Goal: Task Accomplishment & Management: Manage account settings

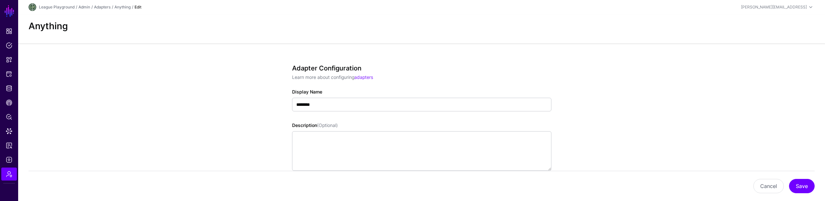
scroll to position [270, 0]
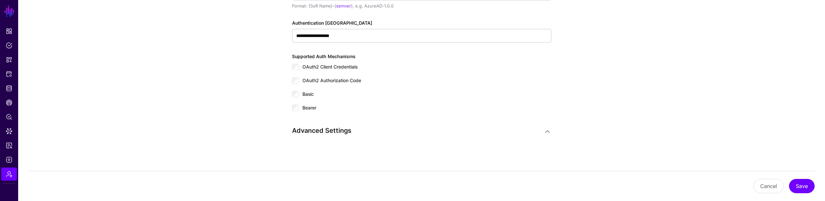
click at [308, 132] on h3 "Advanced Settings" at bounding box center [415, 130] width 246 height 8
click at [546, 132] on link at bounding box center [548, 131] width 8 height 8
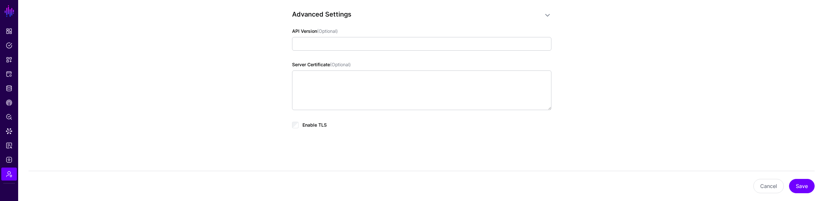
scroll to position [293, 0]
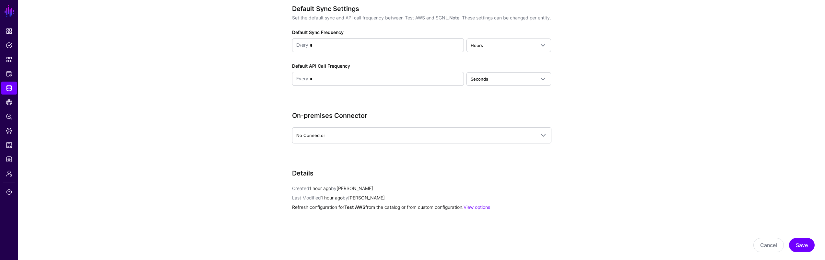
scroll to position [694, 0]
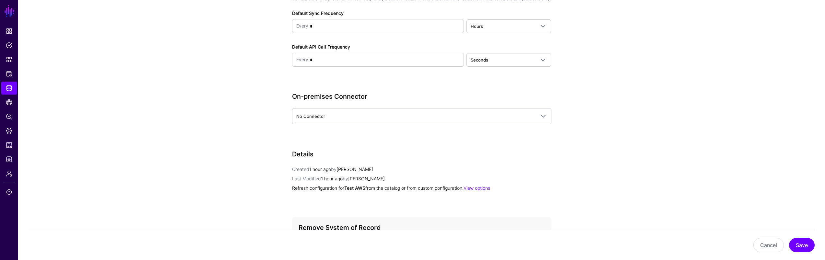
drag, startPoint x: 339, startPoint y: 105, endPoint x: 276, endPoint y: 103, distance: 62.6
copy h3 "On-premises Connector"
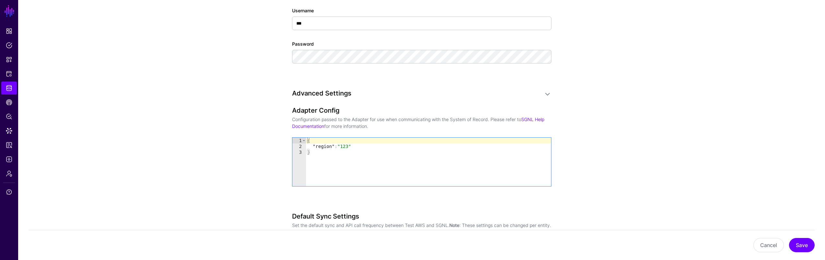
scroll to position [455, 0]
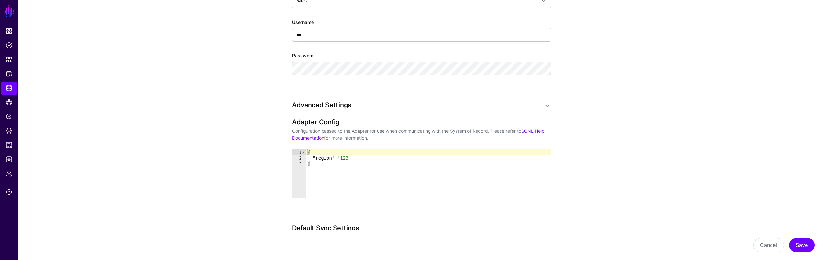
click at [551, 102] on link at bounding box center [548, 106] width 8 height 8
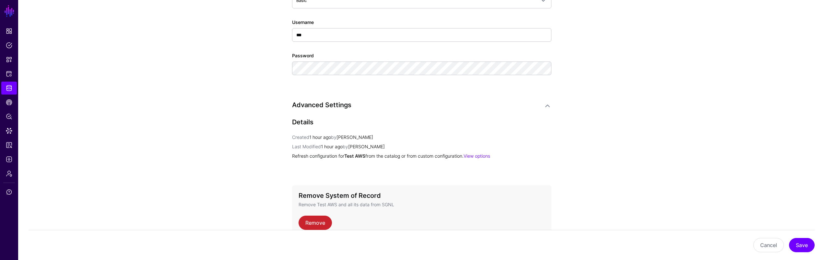
click at [549, 105] on link at bounding box center [548, 106] width 8 height 8
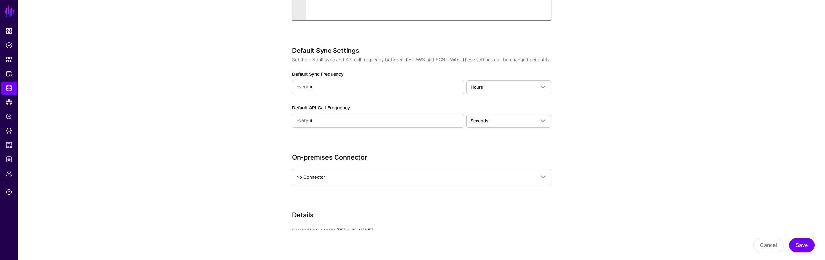
scroll to position [675, 0]
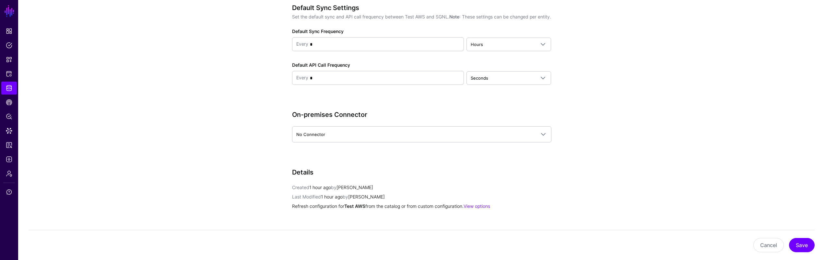
click at [340, 152] on div "On-premises Connector No Connector No Connector My First Connector asd" at bounding box center [421, 136] width 259 height 50
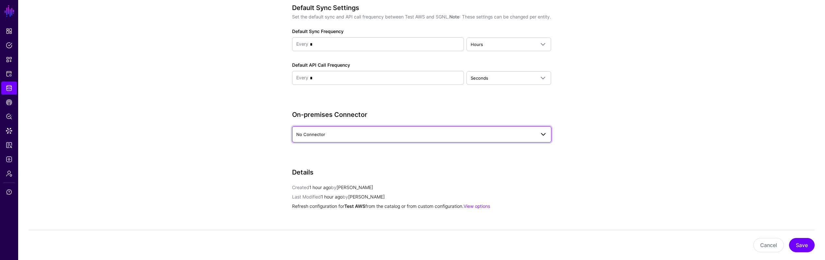
click at [341, 138] on span "No Connector" at bounding box center [415, 134] width 239 height 7
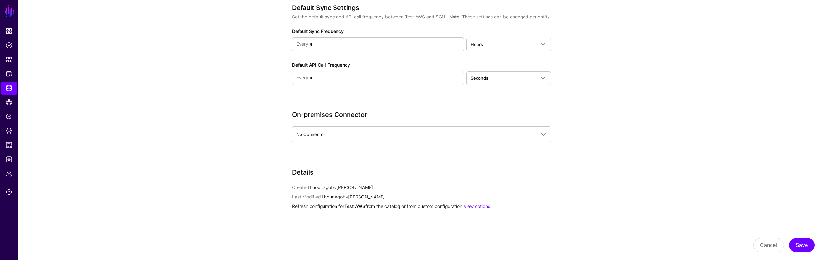
drag, startPoint x: 246, startPoint y: 158, endPoint x: 229, endPoint y: 159, distance: 17.3
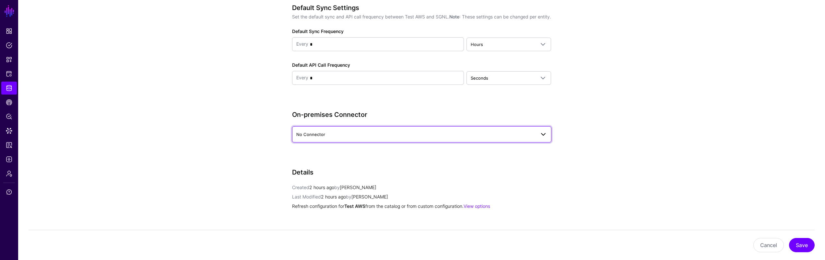
click at [332, 138] on span "No Connector" at bounding box center [415, 134] width 239 height 7
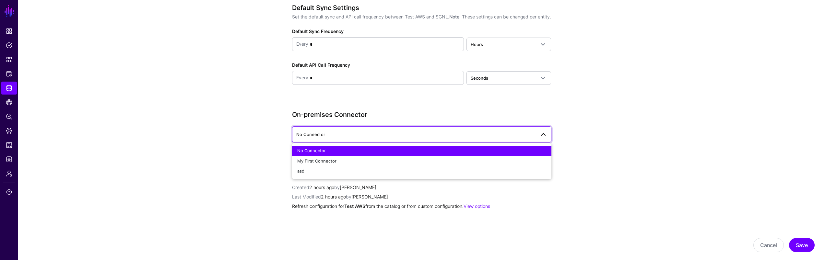
click at [334, 138] on span "No Connector" at bounding box center [421, 135] width 251 height 8
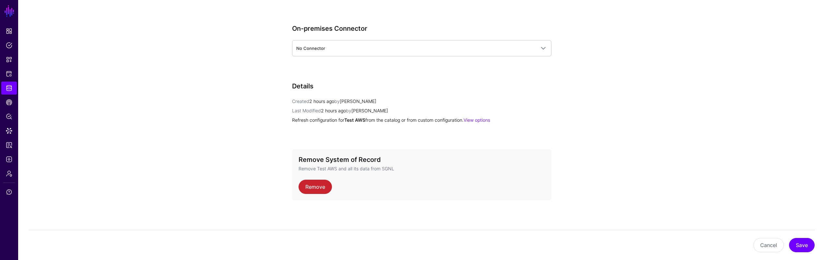
scroll to position [768, 0]
click at [490, 118] on link "View options" at bounding box center [477, 120] width 27 height 6
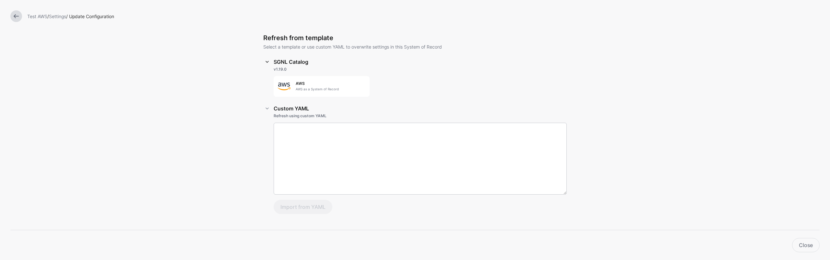
click at [267, 63] on link at bounding box center [267, 62] width 8 height 8
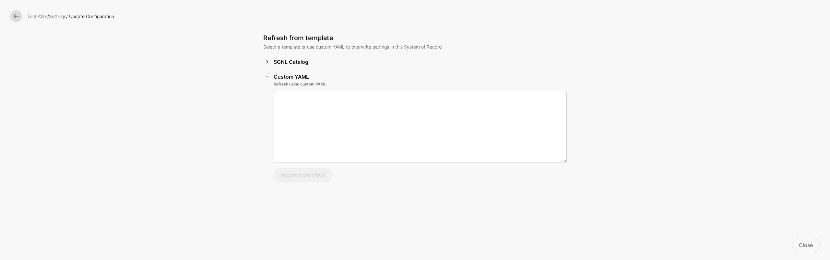
click at [265, 63] on link at bounding box center [267, 62] width 8 height 8
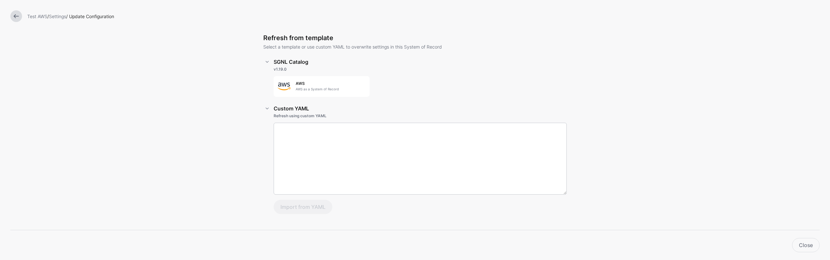
click at [220, 138] on div "Test AWS / Settings / Update Configuration Refresh from template Select a templ…" at bounding box center [415, 130] width 830 height 260
click at [315, 83] on h5 "AWS" at bounding box center [331, 83] width 70 height 5
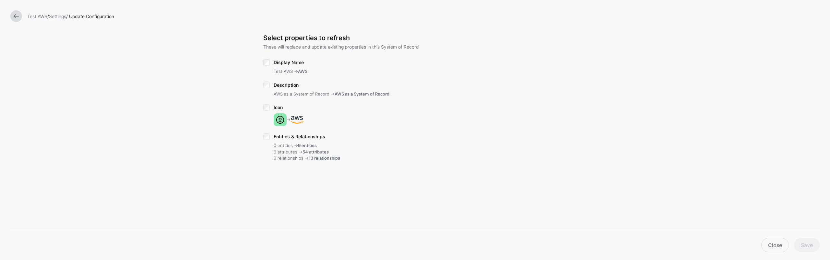
click at [312, 137] on span "Entities & Relationships" at bounding box center [300, 137] width 52 height 6
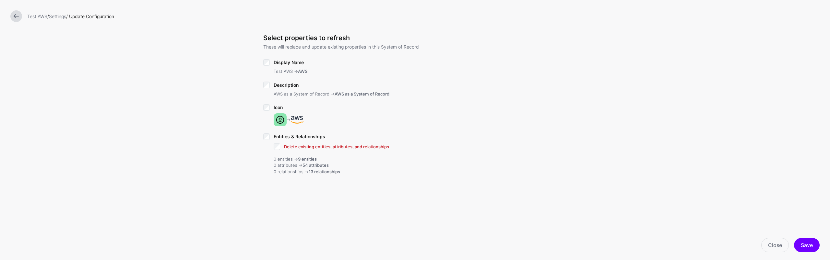
click at [358, 147] on span "Delete existing entities, attributes, and relationships" at bounding box center [336, 146] width 105 height 5
click at [802, 244] on button "Save" at bounding box center [807, 245] width 26 height 14
click at [65, 17] on link "Settings" at bounding box center [57, 17] width 17 height 6
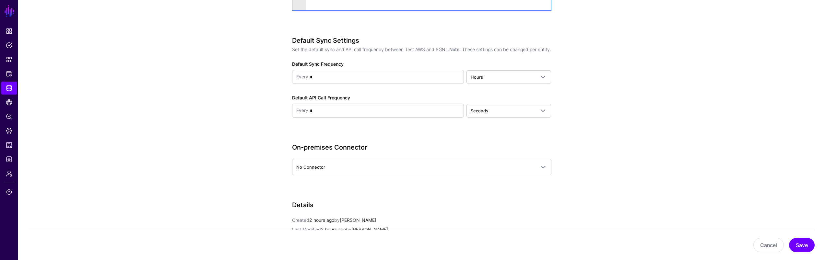
scroll to position [768, 0]
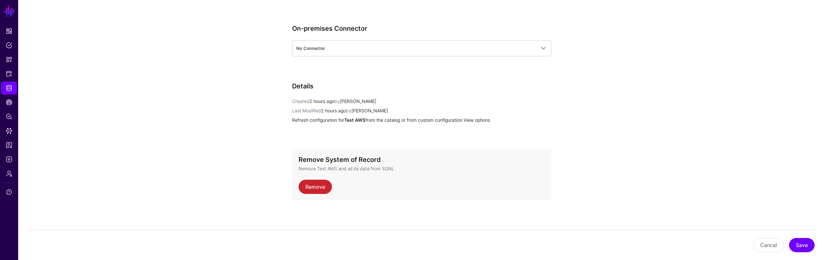
click at [478, 119] on link "View options" at bounding box center [477, 120] width 27 height 6
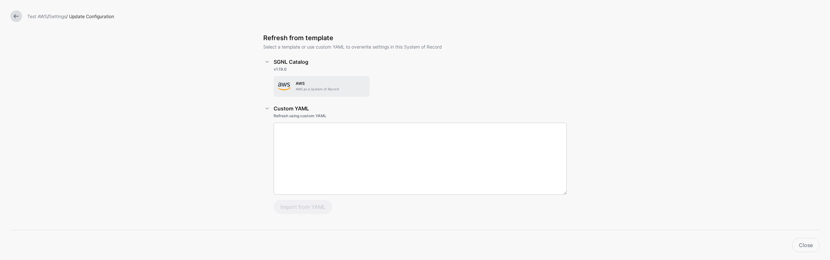
click at [313, 85] on h5 "AWS" at bounding box center [331, 83] width 70 height 5
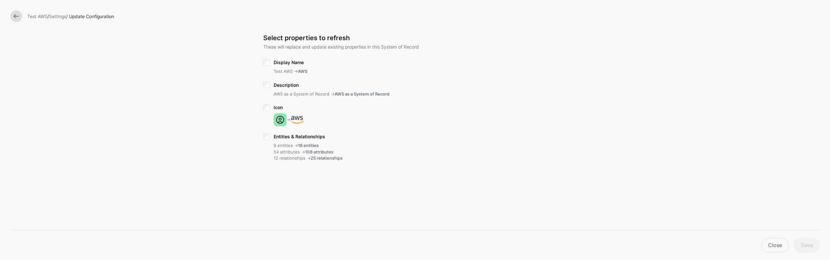
click at [294, 138] on span "Entities & Relationships" at bounding box center [300, 137] width 52 height 6
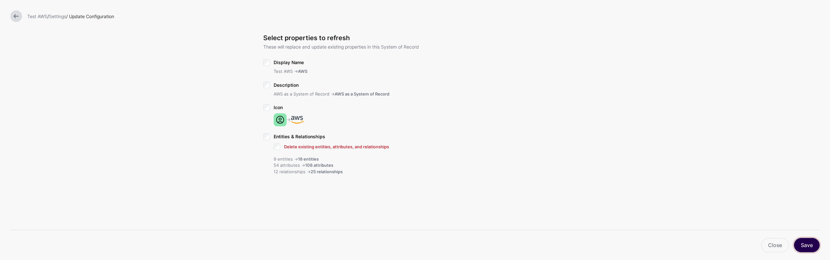
click at [797, 242] on button "Save" at bounding box center [807, 245] width 26 height 14
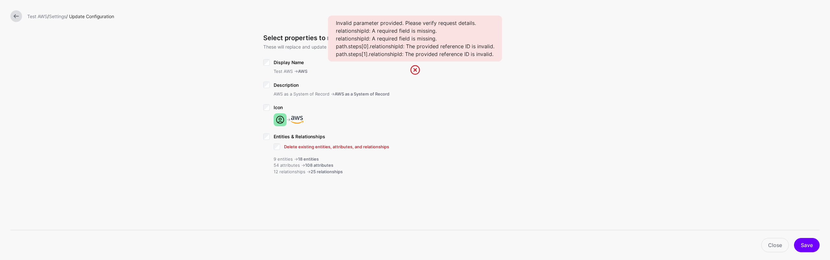
click at [346, 206] on div "Select properties to refresh These will replace and update existing properties …" at bounding box center [415, 161] width 324 height 323
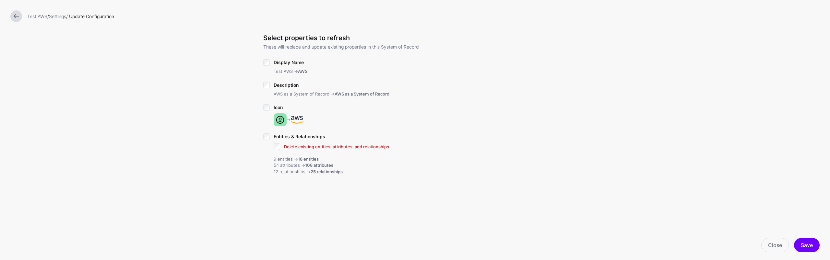
drag, startPoint x: 424, startPoint y: 179, endPoint x: 433, endPoint y: 178, distance: 8.8
click at [425, 179] on div "Entities & Relationships Delete existing entities, attributes, and relationship…" at bounding box center [415, 156] width 304 height 48
click at [774, 241] on link "Close" at bounding box center [775, 245] width 28 height 14
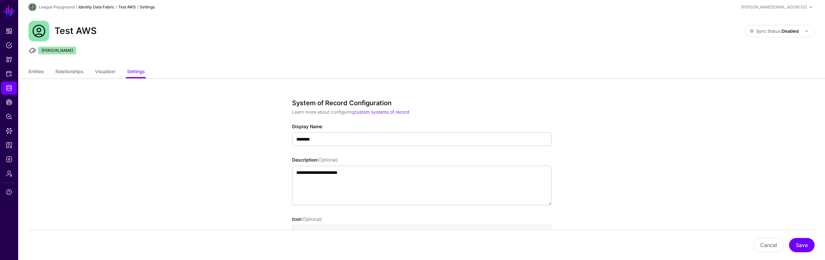
click at [108, 9] on link "Identity Data Fabric" at bounding box center [96, 7] width 36 height 5
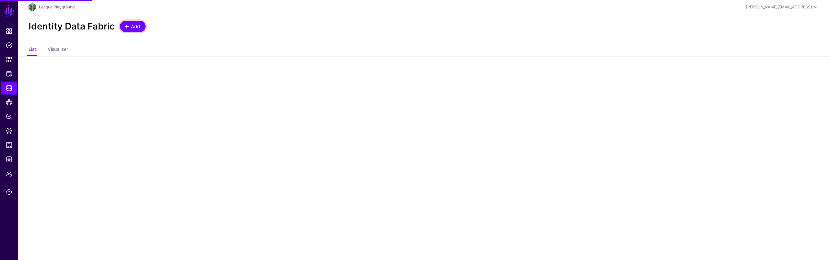
click at [135, 26] on span "Add" at bounding box center [135, 26] width 11 height 7
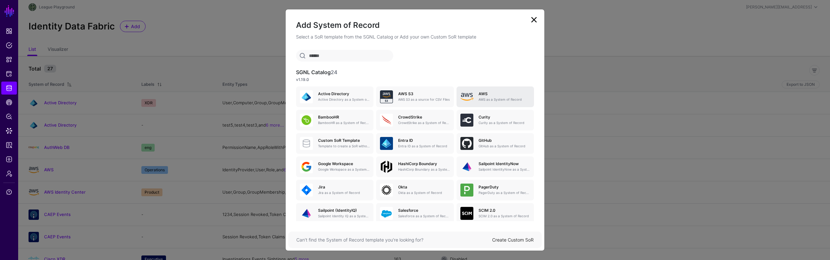
click at [501, 98] on p "AWS as a System of Record" at bounding box center [505, 99] width 52 height 5
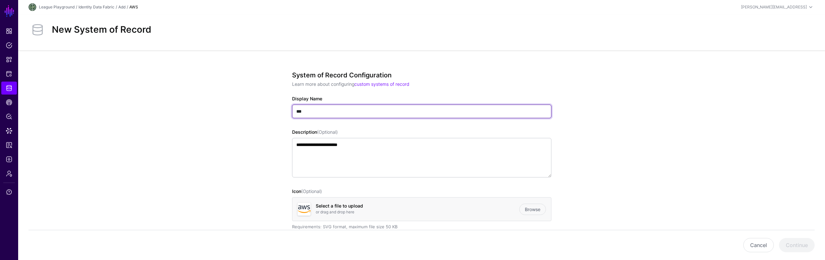
click at [298, 113] on input "***" at bounding box center [421, 112] width 259 height 14
click at [297, 113] on input "***" at bounding box center [421, 112] width 259 height 14
click at [336, 112] on input "********" at bounding box center [421, 112] width 259 height 14
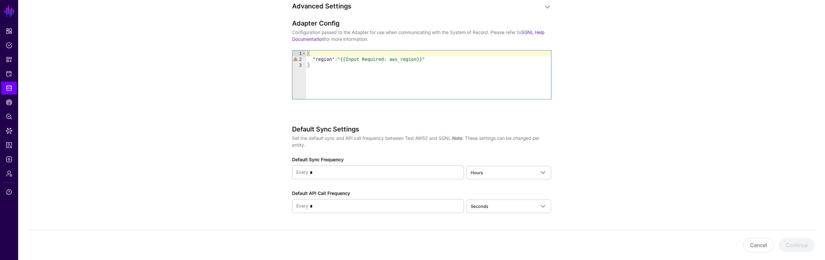
scroll to position [497, 0]
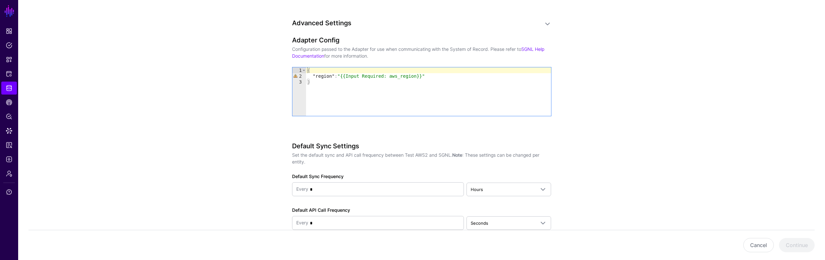
type input "*********"
drag, startPoint x: 346, startPoint y: 77, endPoint x: 424, endPoint y: 76, distance: 78.2
click at [424, 76] on div "{ "region" : "{{Input Required: aws_region}}" }" at bounding box center [428, 97] width 245 height 60
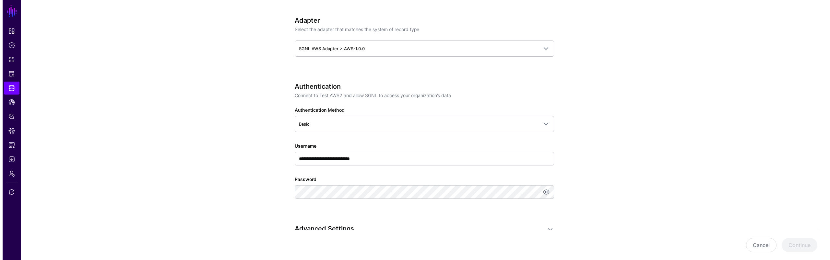
scroll to position [259, 0]
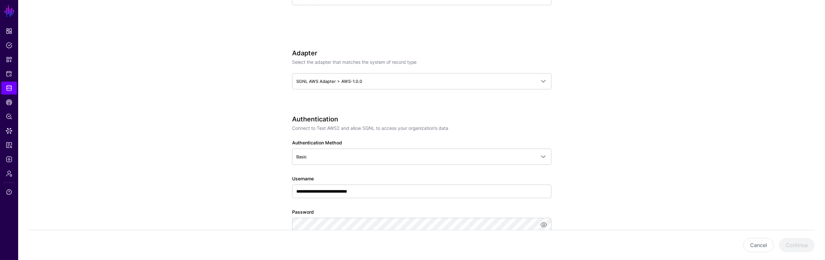
type textarea "**********"
click at [385, 186] on input "**********" at bounding box center [421, 192] width 259 height 14
type input "***"
click at [788, 250] on button "Continue" at bounding box center [797, 245] width 36 height 14
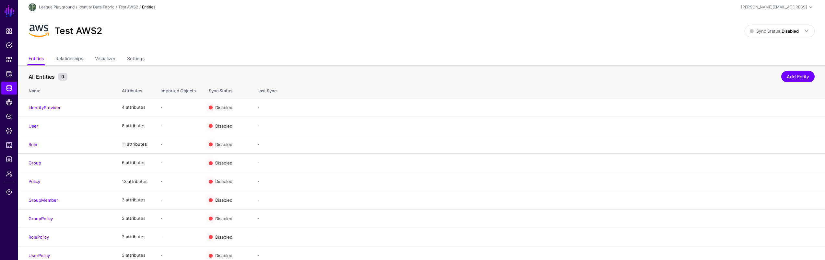
click at [500, 56] on ul "Entities Relationships Visualizer Settings" at bounding box center [422, 59] width 786 height 12
click at [138, 57] on link "Settings" at bounding box center [136, 59] width 18 height 12
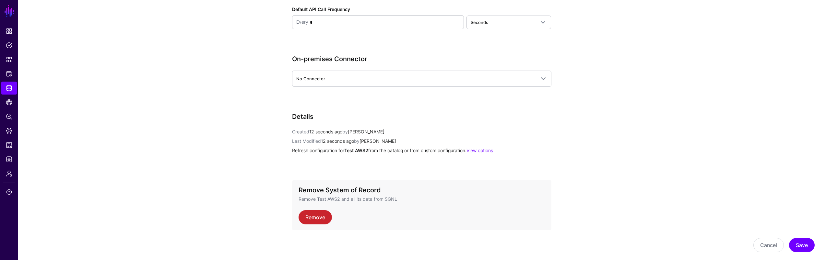
scroll to position [741, 0]
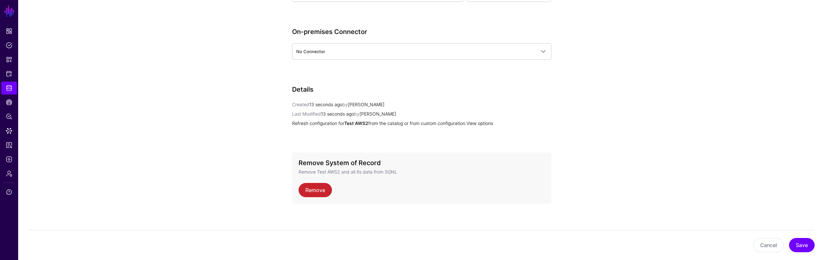
click at [480, 123] on link "View options" at bounding box center [480, 124] width 27 height 6
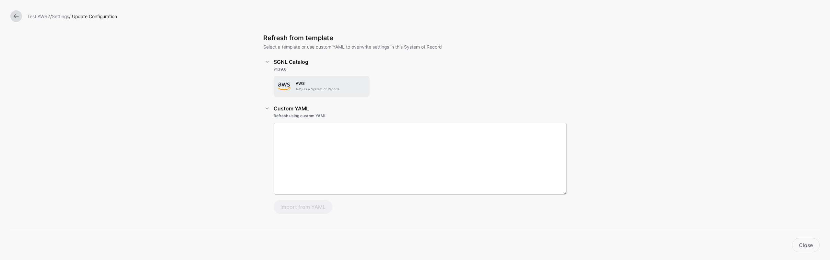
click at [325, 92] on div "AWS AWS as a System of Record" at bounding box center [322, 86] width 88 height 13
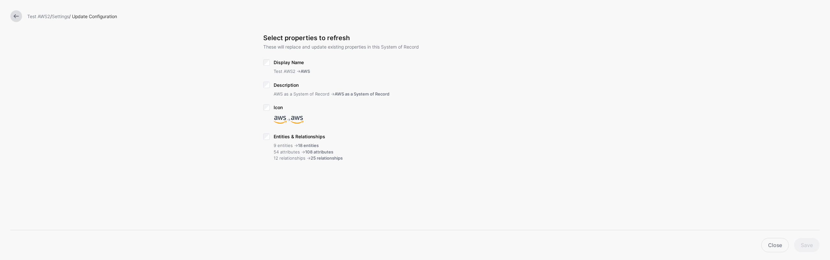
click at [290, 134] on span "Entities & Relationships" at bounding box center [300, 137] width 52 height 6
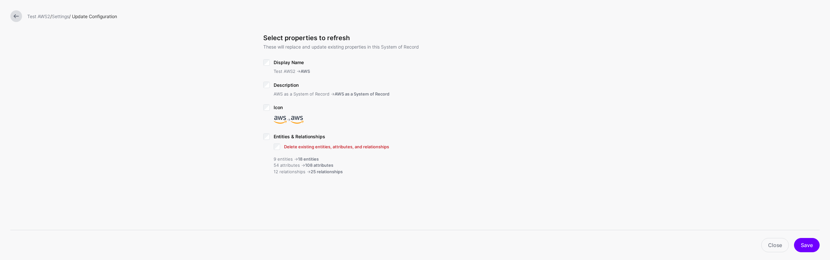
click at [358, 147] on span "Delete existing entities, attributes, and relationships" at bounding box center [336, 146] width 105 height 5
click at [815, 244] on button "Save" at bounding box center [807, 245] width 26 height 14
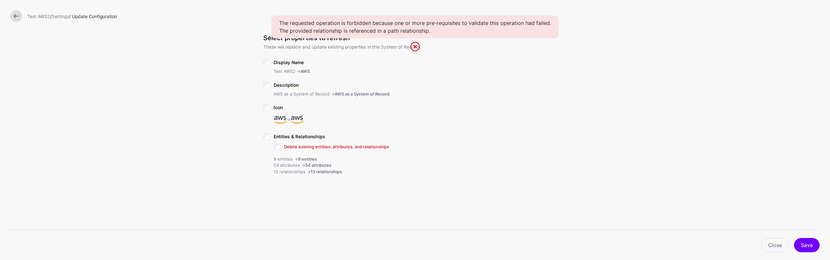
click at [412, 45] on link at bounding box center [415, 47] width 10 height 10
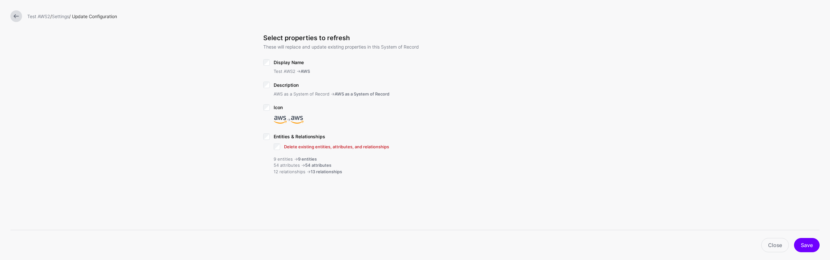
click at [164, 171] on div "Test AWS2 / Settings / Update Configuration Select properties to refresh These …" at bounding box center [415, 130] width 830 height 260
click at [45, 16] on link "Test AWS2" at bounding box center [38, 17] width 23 height 6
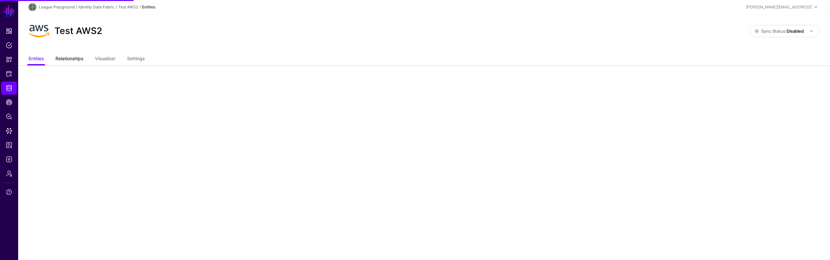
click at [78, 59] on link "Relationships" at bounding box center [69, 59] width 28 height 12
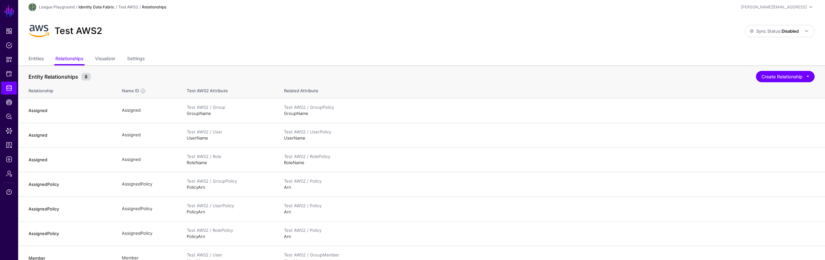
click at [106, 6] on link "Identity Data Fabric" at bounding box center [96, 7] width 36 height 5
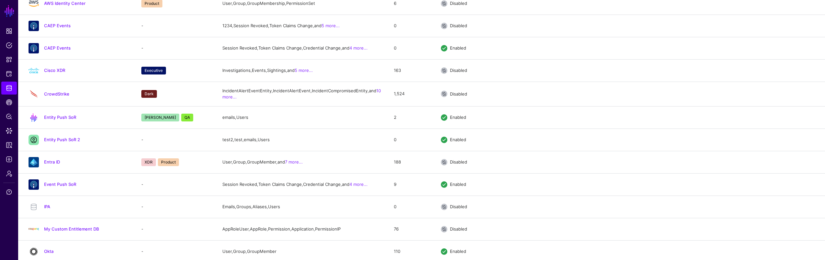
scroll to position [494, 0]
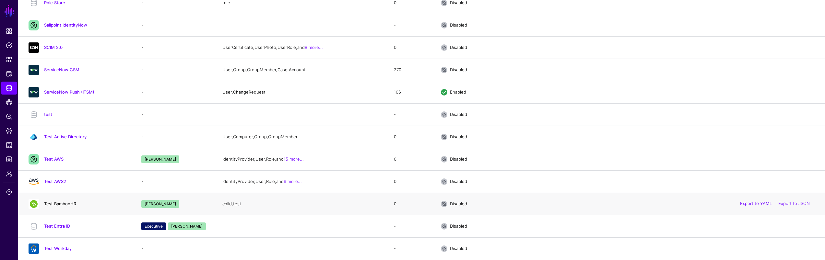
click at [53, 203] on link "Test BambooHR" at bounding box center [60, 203] width 32 height 5
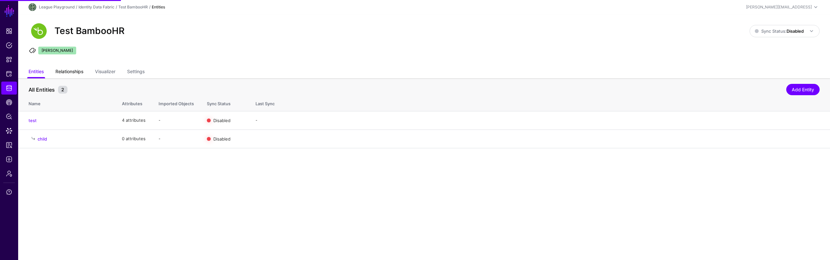
click at [75, 70] on link "Relationships" at bounding box center [69, 72] width 28 height 12
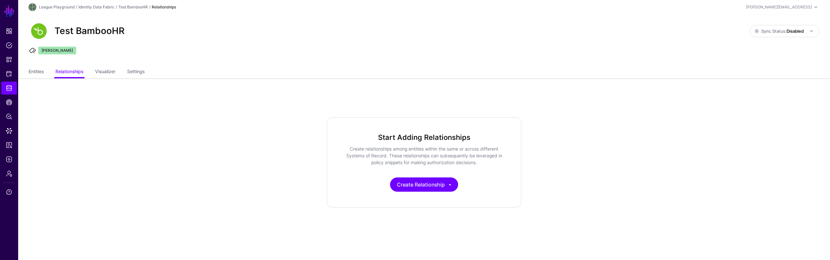
click at [172, 113] on app-datasources-item "Test BambooHR Sync Status: Disabled Enabled Syncing active for all configured e…" at bounding box center [424, 111] width 812 height 194
click at [137, 109] on app-datasources-item "Test BambooHR Sync Status: Disabled Enabled Syncing active for all configured e…" at bounding box center [424, 111] width 812 height 194
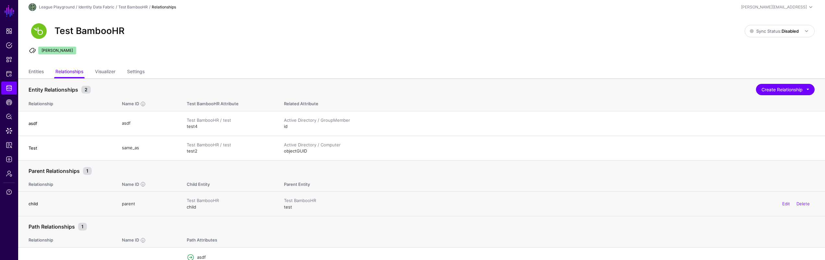
scroll to position [37, 0]
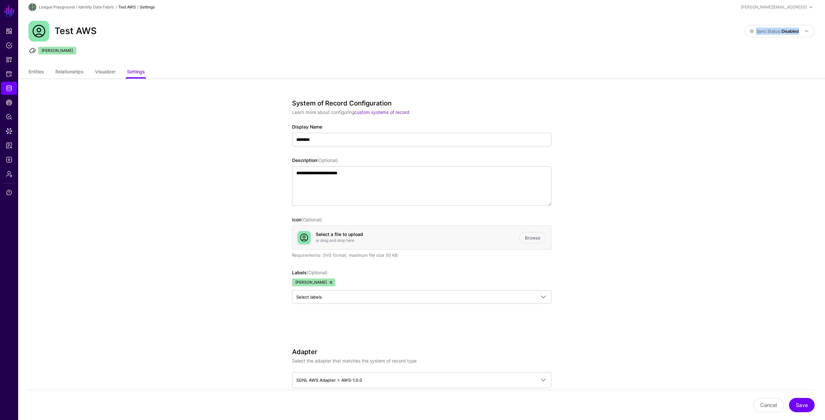
click at [211, 42] on div "Test AWS Sync Status: Disabled Enabled Syncing active for all configured entiti…" at bounding box center [421, 40] width 807 height 52
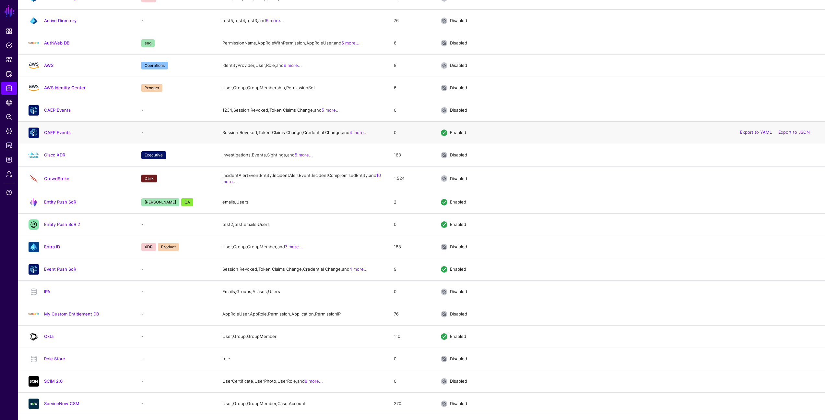
scroll to position [98, 0]
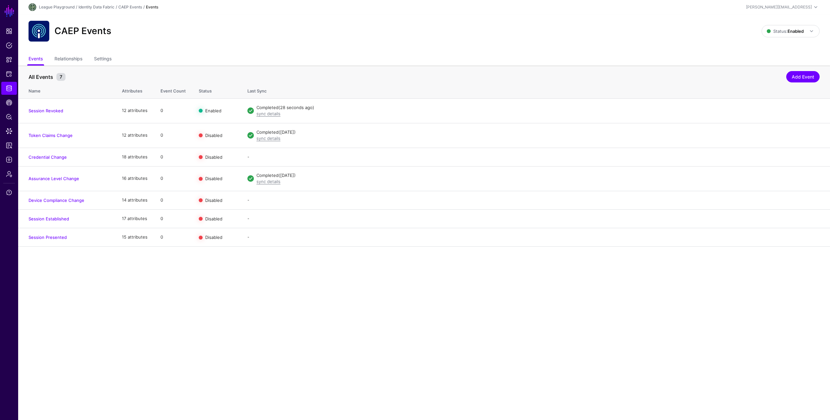
click at [264, 55] on ul "Events Relationships Settings" at bounding box center [424, 59] width 791 height 12
click at [105, 56] on link "Settings" at bounding box center [103, 59] width 18 height 12
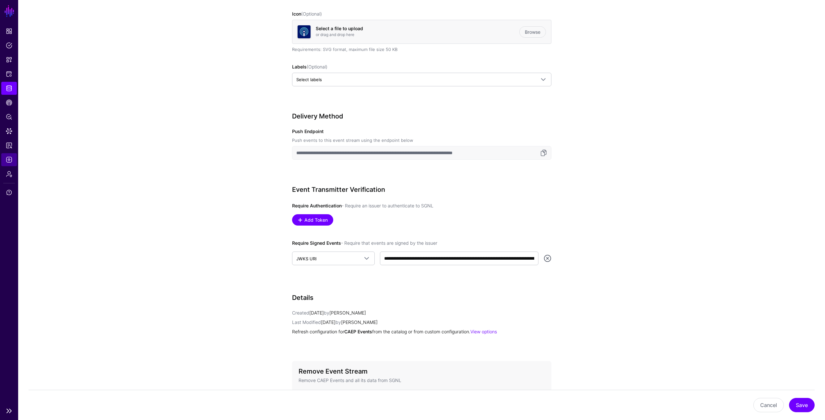
scroll to position [195, 0]
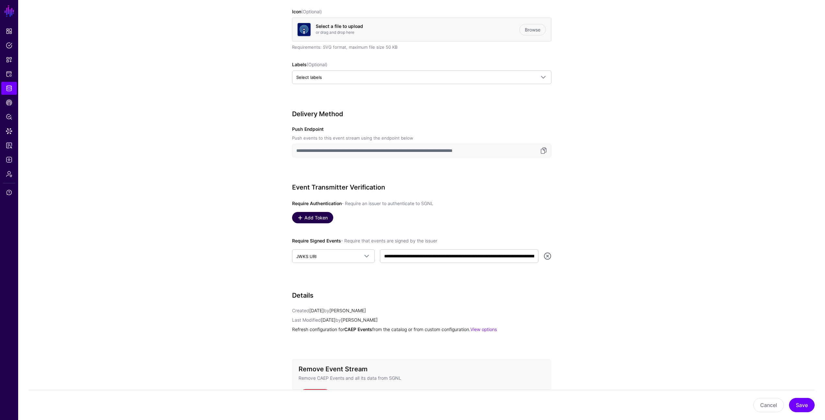
click at [296, 212] on link "Add Token" at bounding box center [312, 217] width 41 height 11
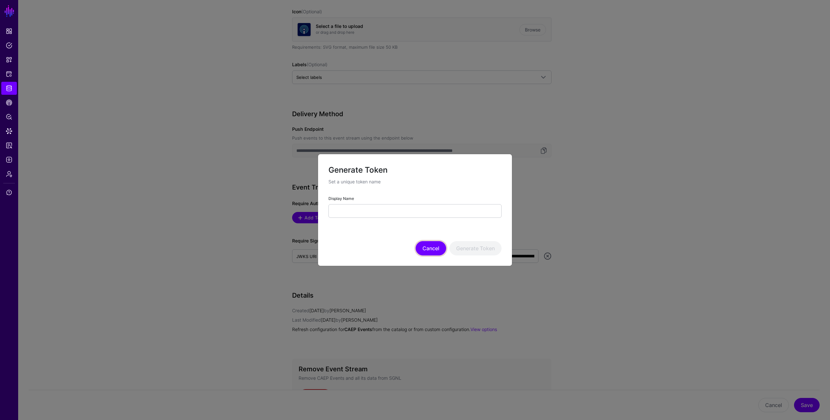
click at [427, 246] on button "Cancel" at bounding box center [431, 248] width 30 height 14
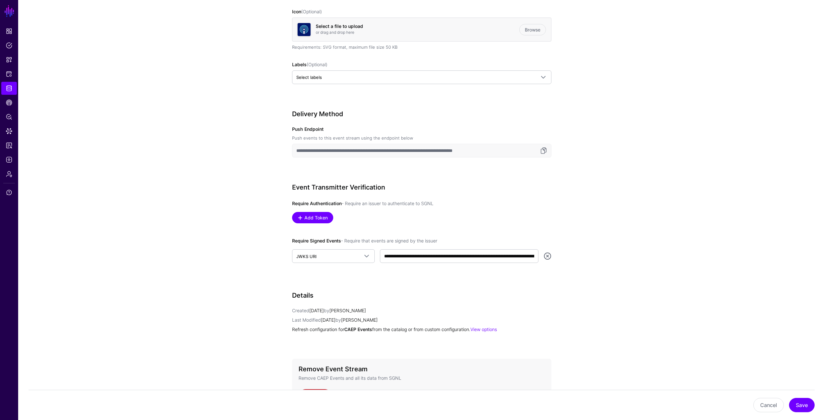
drag, startPoint x: 210, startPoint y: 241, endPoint x: 199, endPoint y: 238, distance: 11.4
click at [205, 239] on app-datasources-details-form "**********" at bounding box center [421, 170] width 807 height 599
click at [190, 119] on app-datasources-details-form "**********" at bounding box center [421, 170] width 807 height 599
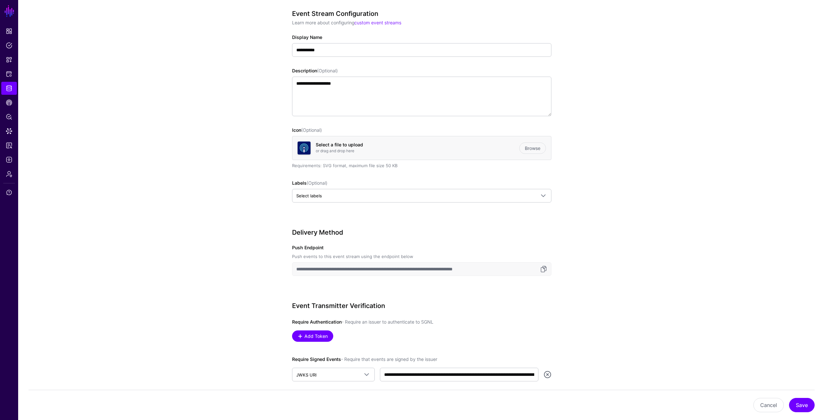
scroll to position [147, 0]
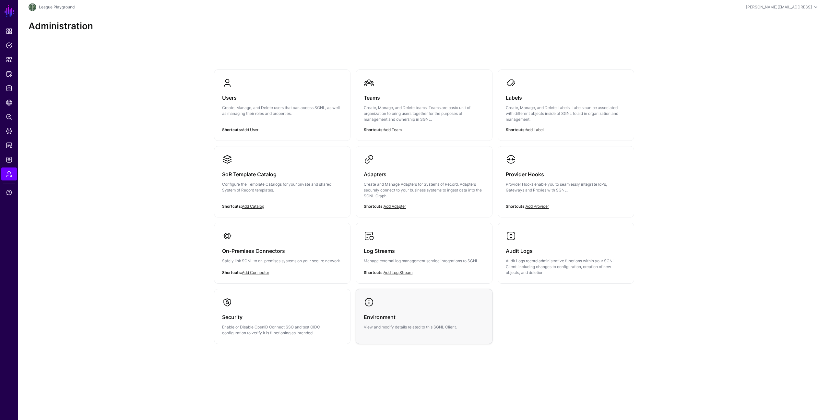
click at [431, 310] on div "Environment View and modify details related to this SGNL Client." at bounding box center [424, 318] width 120 height 23
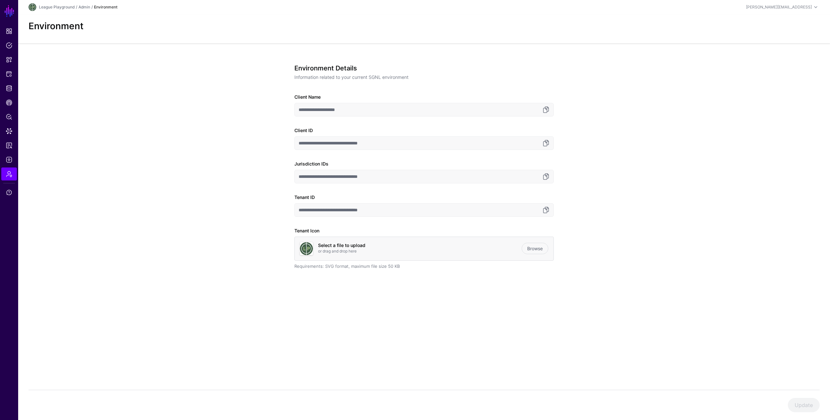
click at [238, 137] on div "**********" at bounding box center [424, 189] width 812 height 293
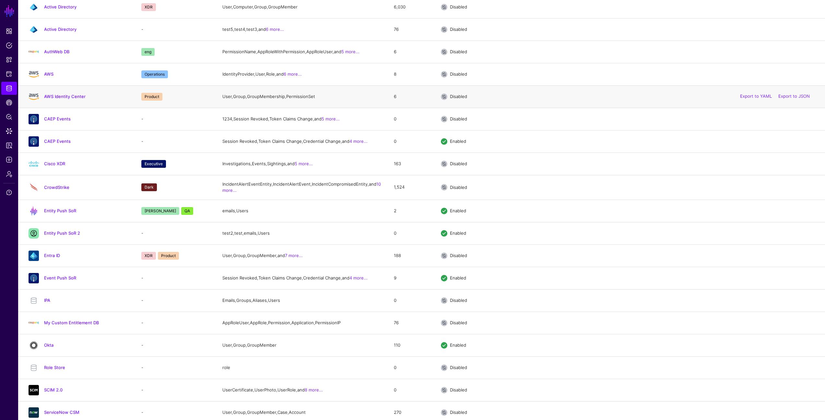
scroll to position [98, 0]
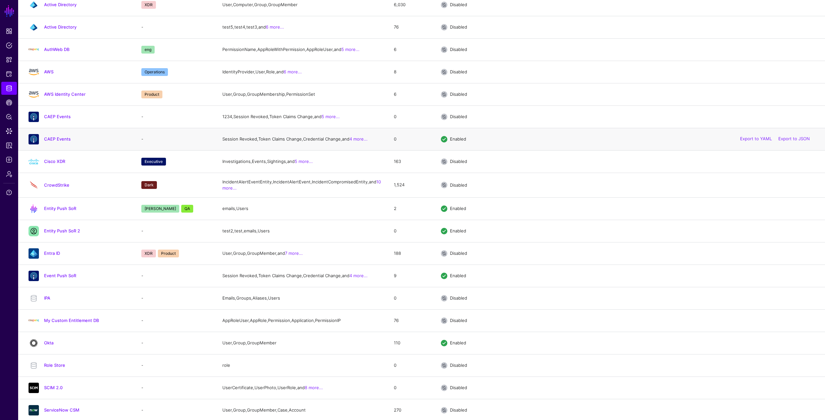
drag, startPoint x: 66, startPoint y: 254, endPoint x: 202, endPoint y: 149, distance: 171.5
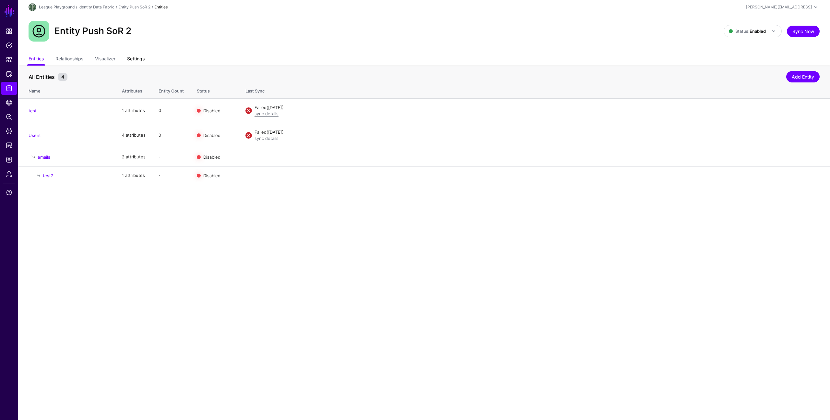
click at [143, 56] on link "Settings" at bounding box center [136, 59] width 18 height 12
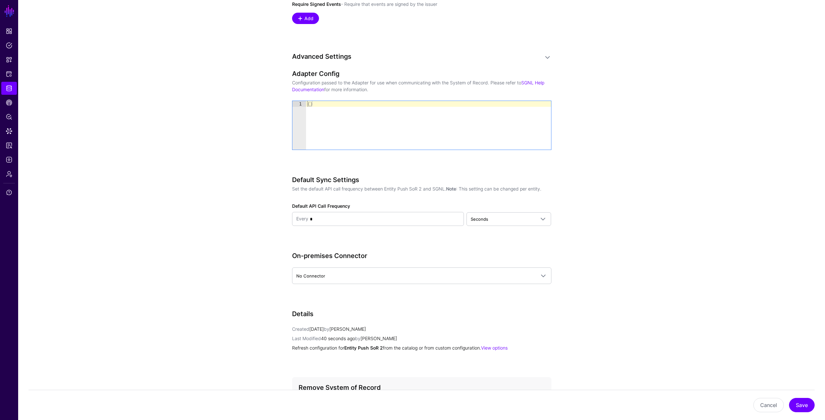
scroll to position [735, 0]
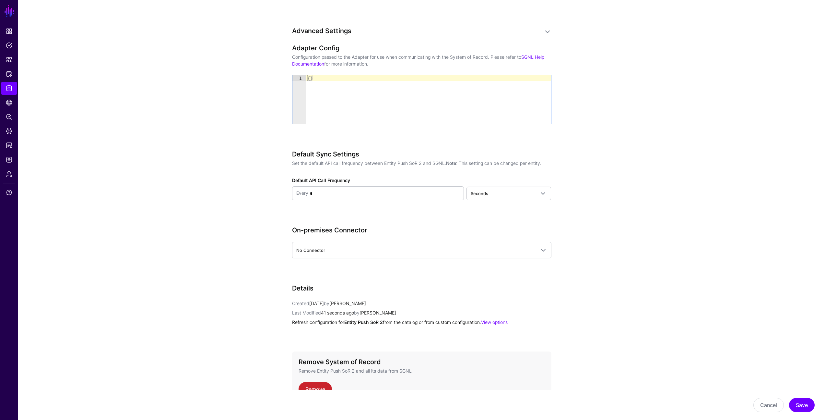
drag, startPoint x: 192, startPoint y: 108, endPoint x: 140, endPoint y: 130, distance: 56.7
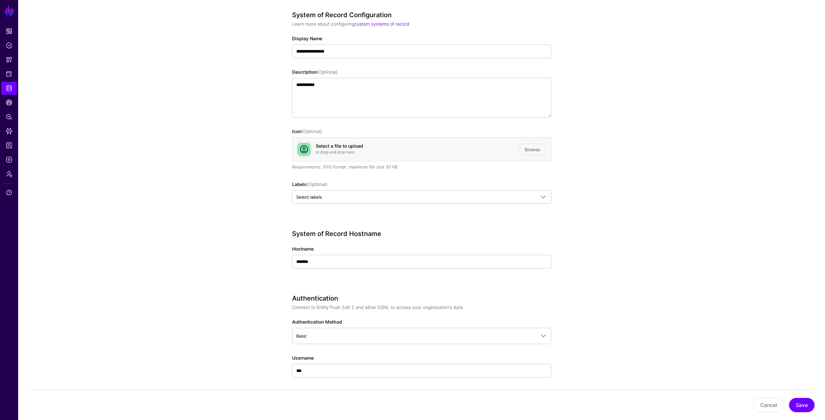
scroll to position [0, 0]
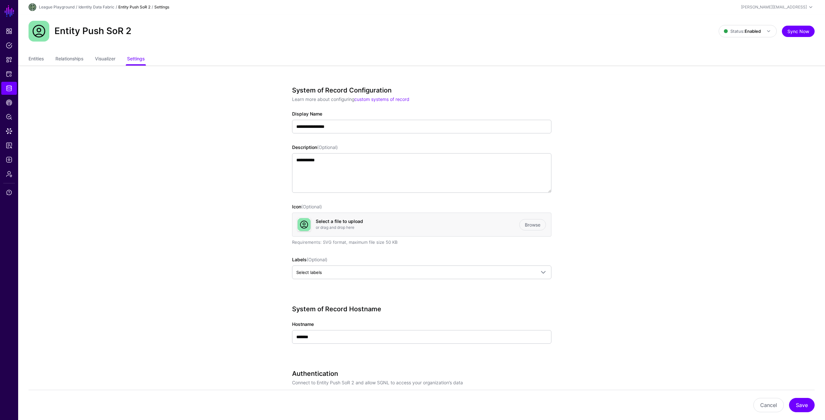
drag, startPoint x: 95, startPoint y: 8, endPoint x: 155, endPoint y: 0, distance: 59.9
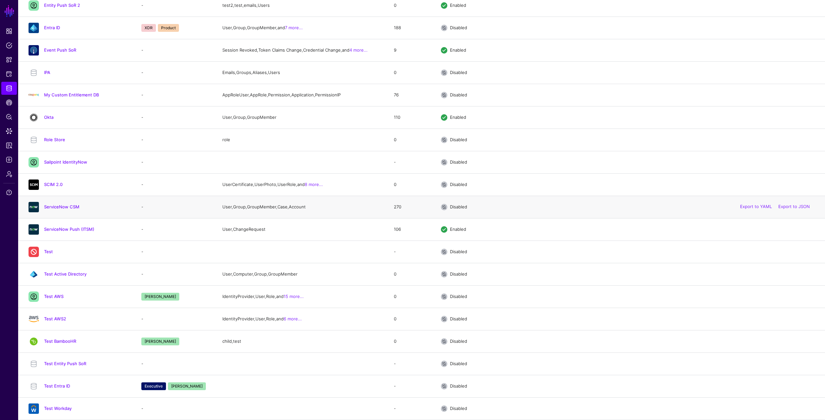
scroll to position [401, 0]
click at [65, 363] on link "Test Entity Push SoR" at bounding box center [65, 363] width 42 height 5
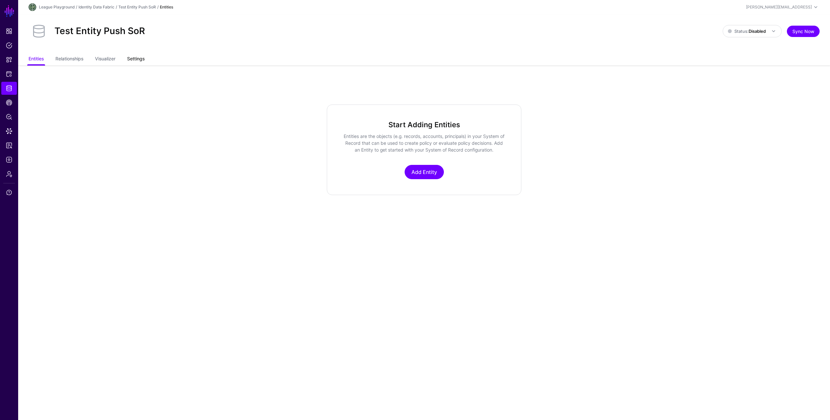
click at [140, 58] on link "Settings" at bounding box center [136, 59] width 18 height 12
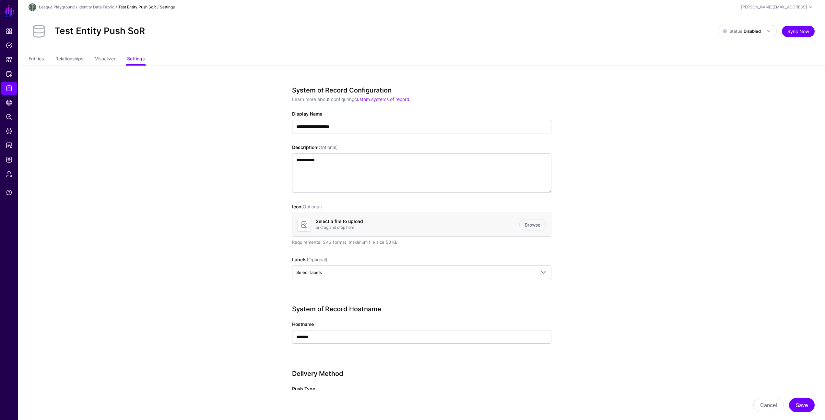
click at [96, 4] on div "League Playground / Identity Data Fabric / Test Entity Push SoR / Settings" at bounding box center [291, 7] width 524 height 8
drag, startPoint x: 97, startPoint y: 4, endPoint x: 99, endPoint y: 7, distance: 3.7
click at [97, 5] on link "Identity Data Fabric" at bounding box center [96, 7] width 36 height 5
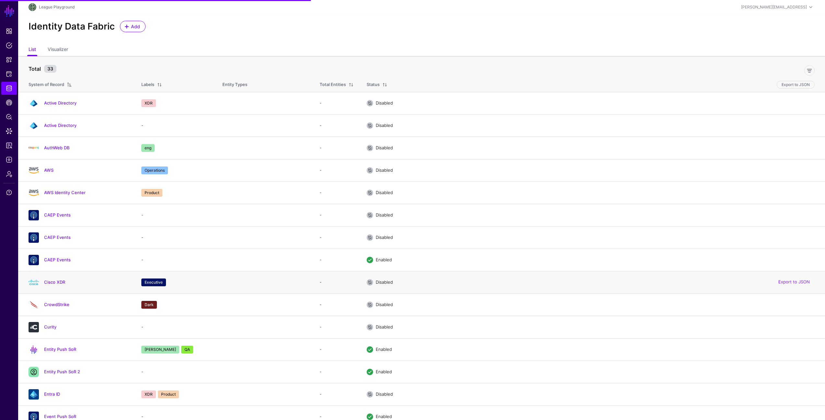
scroll to position [92, 0]
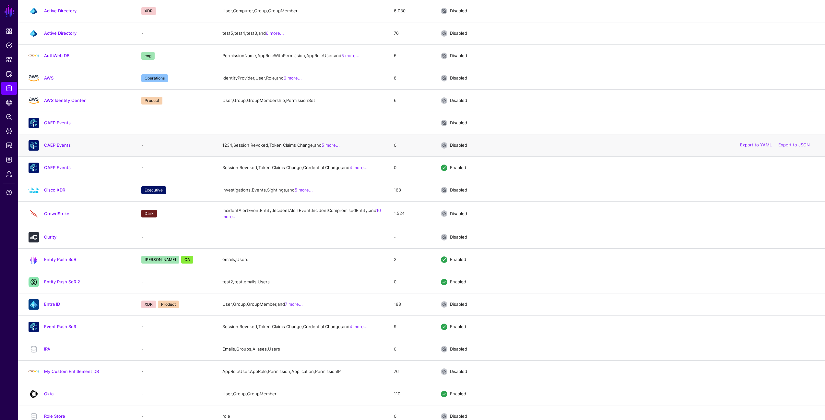
drag, startPoint x: 64, startPoint y: 127, endPoint x: 68, endPoint y: 143, distance: 16.5
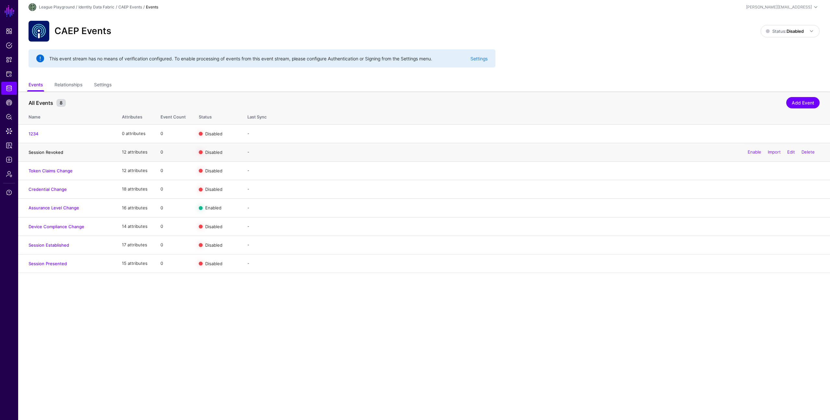
click at [43, 151] on link "Session Revoked" at bounding box center [46, 151] width 35 height 5
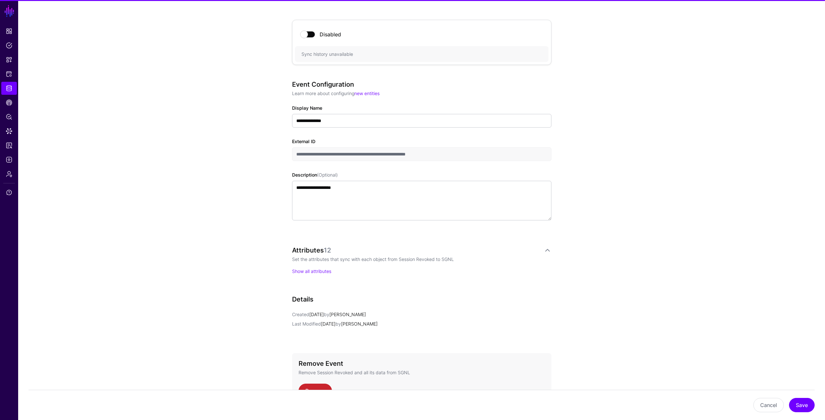
scroll to position [98, 0]
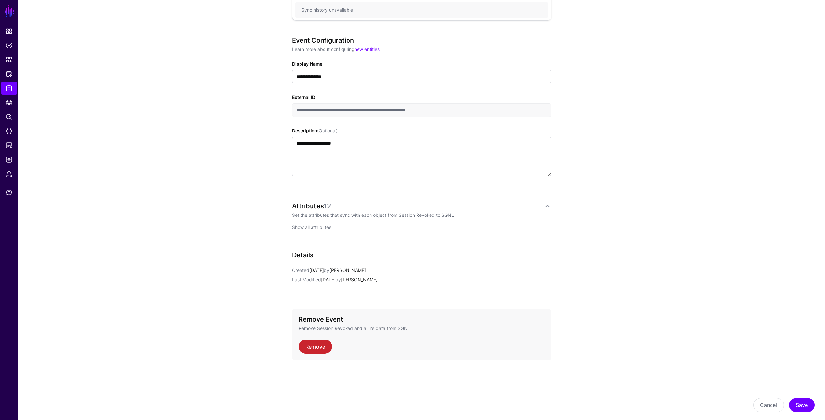
click at [297, 227] on link "Show all attributes" at bounding box center [311, 227] width 39 height 6
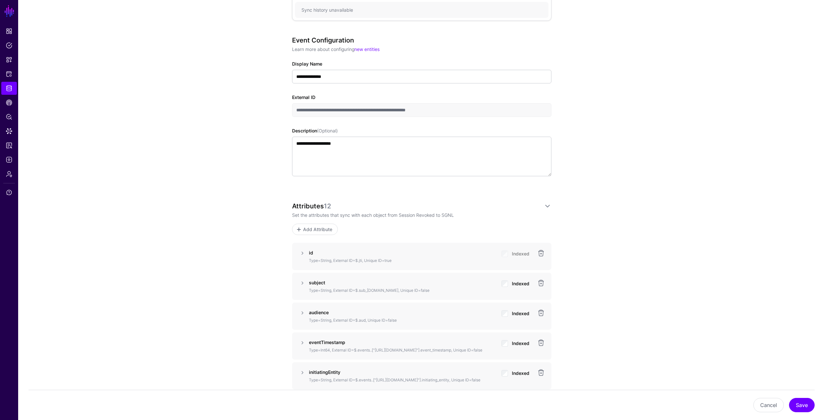
click at [368, 255] on p "id" at bounding box center [402, 252] width 187 height 7
click at [304, 256] on link at bounding box center [303, 253] width 8 height 8
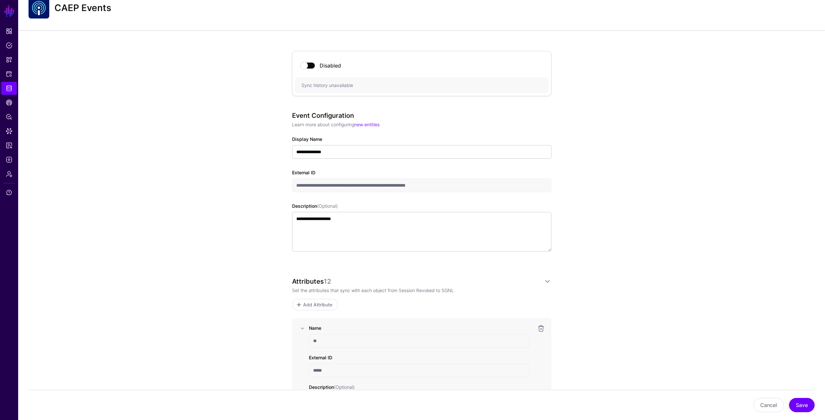
scroll to position [0, 0]
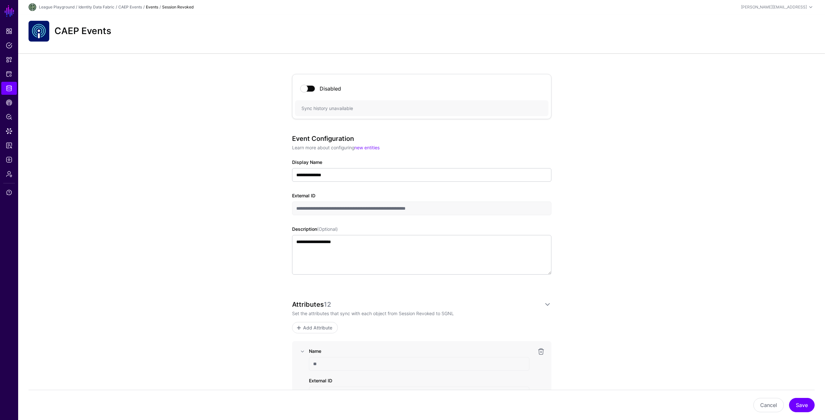
drag, startPoint x: 179, startPoint y: 182, endPoint x: 150, endPoint y: 179, distance: 28.8
click at [107, 6] on link "Identity Data Fabric" at bounding box center [96, 7] width 36 height 5
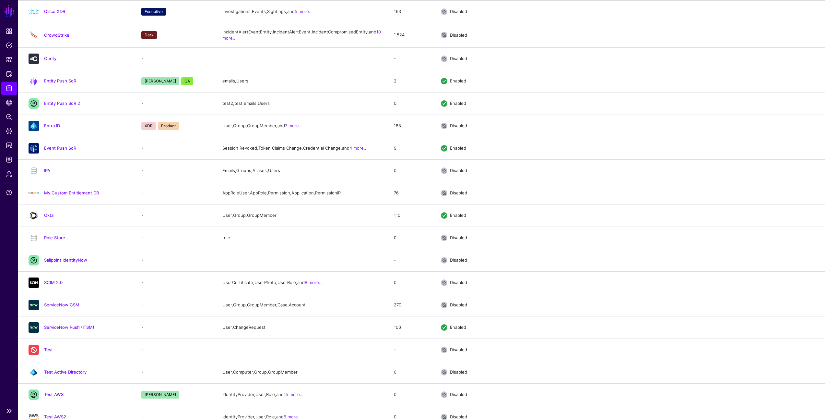
scroll to position [257, 0]
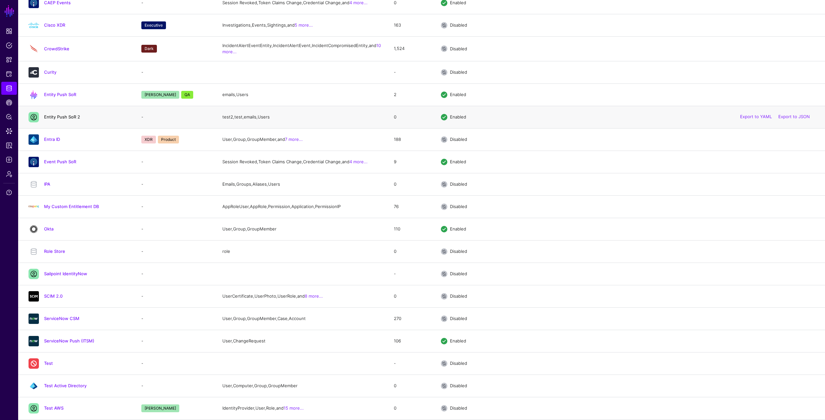
click at [72, 119] on link "Entity Push SoR 2" at bounding box center [62, 116] width 36 height 5
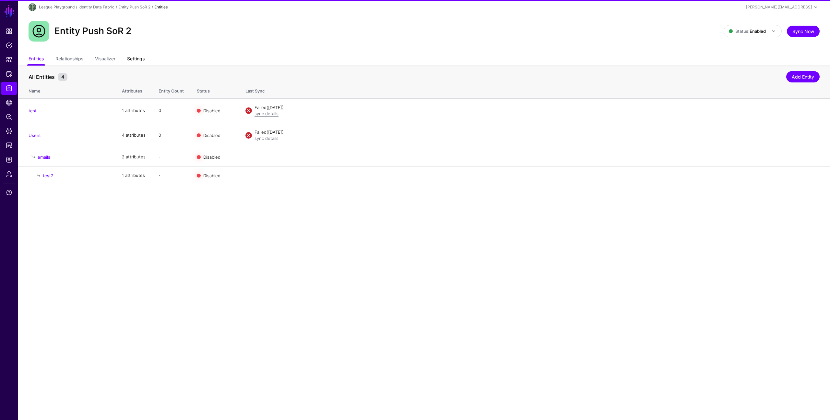
click at [138, 58] on link "Settings" at bounding box center [136, 59] width 18 height 12
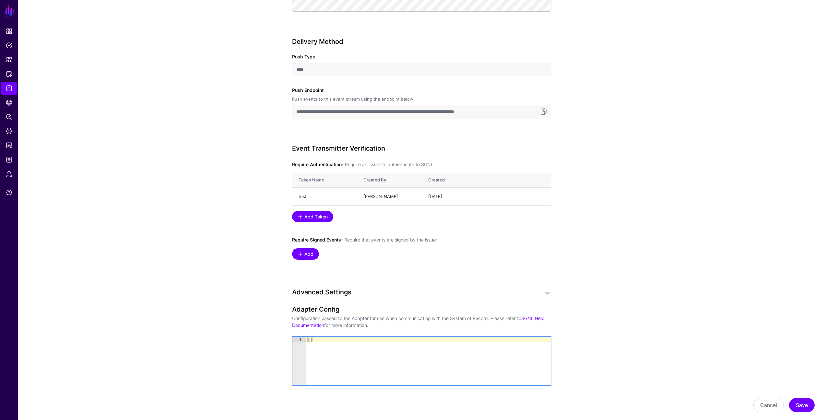
scroll to position [491, 0]
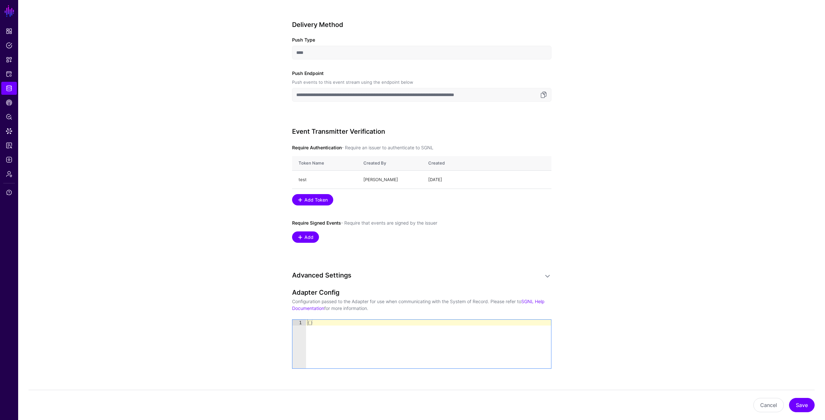
click at [147, 201] on app-datasources-details-form "**********" at bounding box center [421, 141] width 807 height 1132
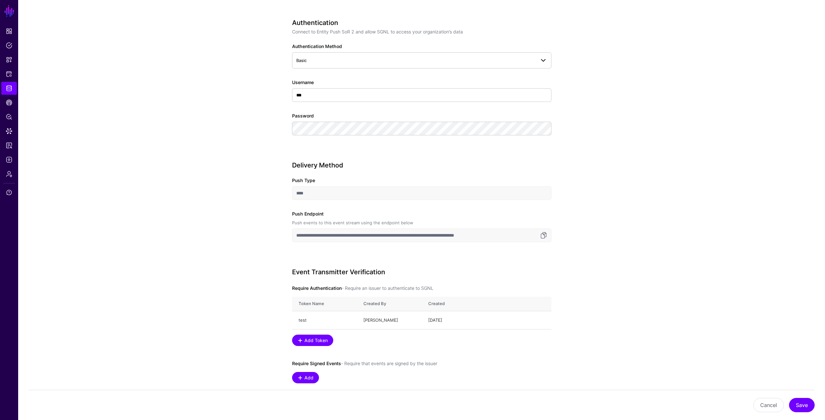
scroll to position [348, 0]
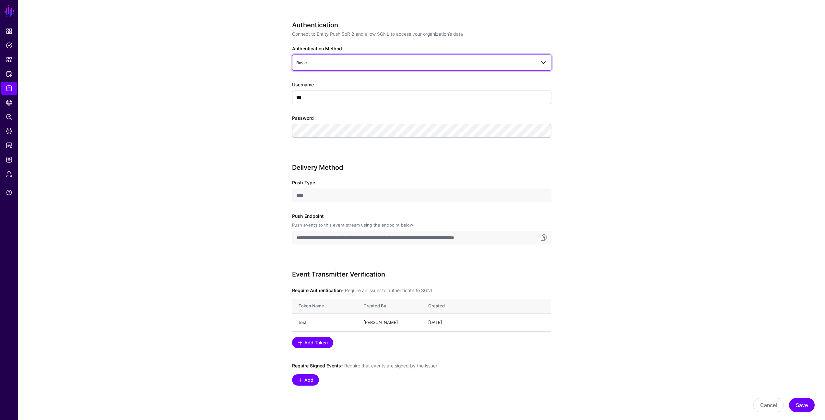
click at [386, 64] on span "Basic" at bounding box center [415, 62] width 239 height 7
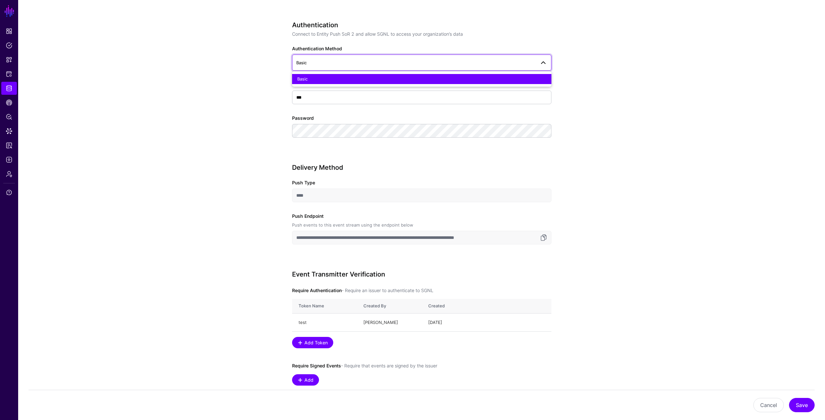
click at [583, 49] on app-datasources-details-form "**********" at bounding box center [421, 283] width 807 height 1132
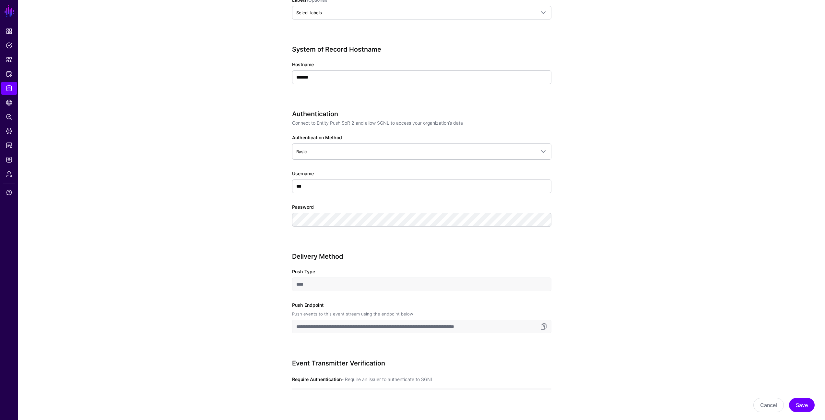
scroll to position [131, 0]
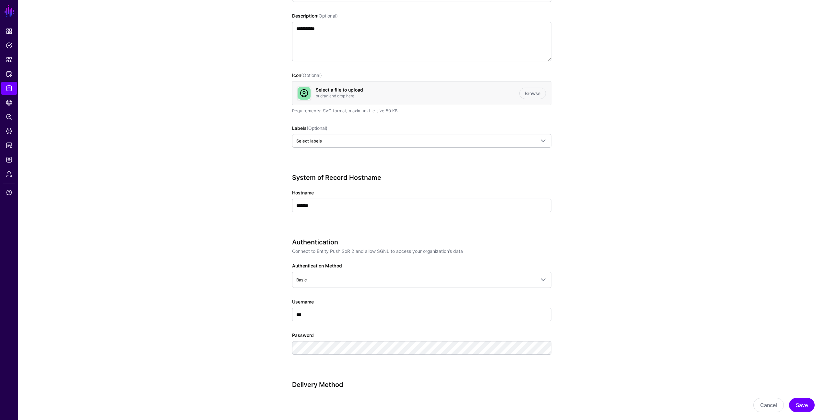
click at [408, 151] on div "**********" at bounding box center [421, 60] width 259 height 211
click at [405, 141] on span "Select labels" at bounding box center [415, 140] width 239 height 7
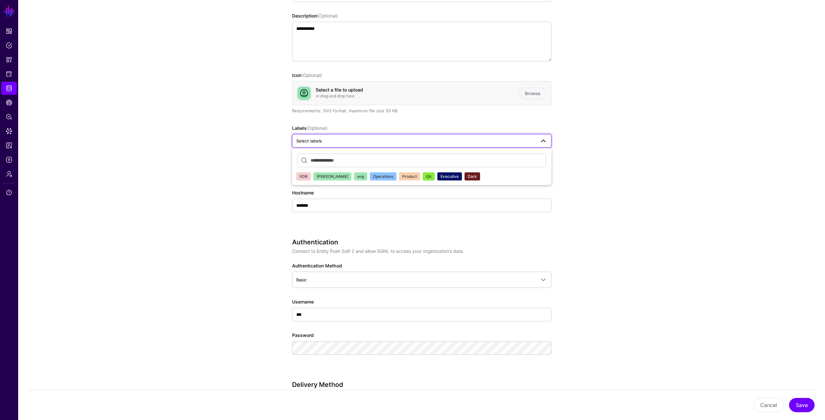
click at [405, 141] on span "Select labels" at bounding box center [415, 140] width 239 height 7
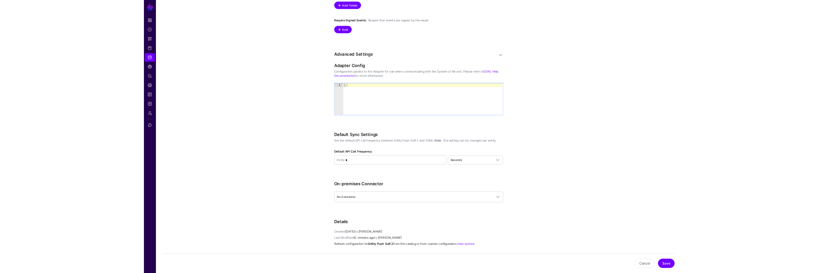
scroll to position [718, 0]
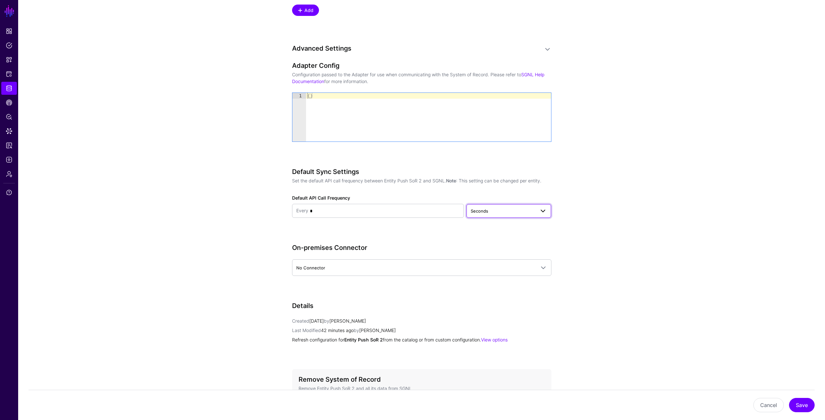
click at [509, 211] on span "Seconds" at bounding box center [503, 210] width 65 height 7
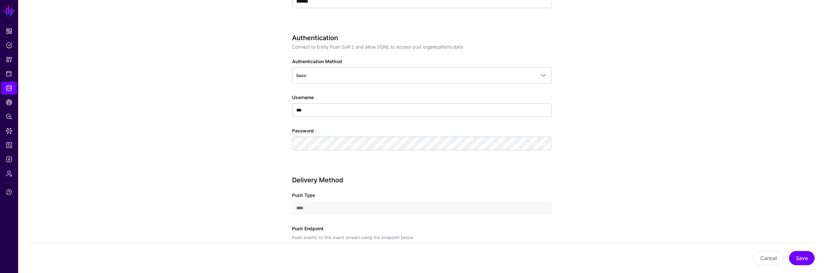
scroll to position [0, 0]
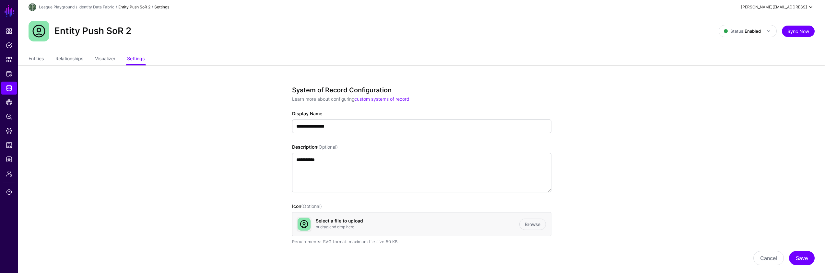
click at [804, 7] on div "[PERSON_NAME][EMAIL_ADDRESS]" at bounding box center [774, 7] width 66 height 6
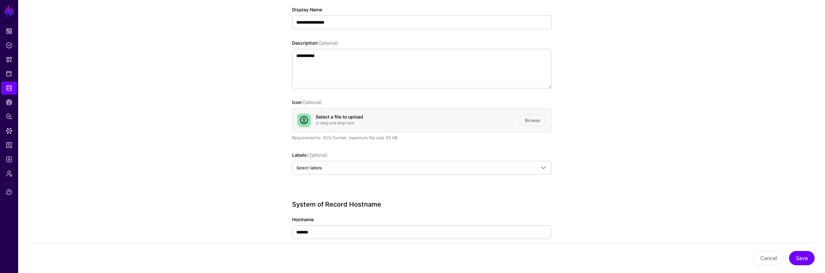
scroll to position [102, 0]
drag, startPoint x: 144, startPoint y: 222, endPoint x: 204, endPoint y: 182, distance: 71.9
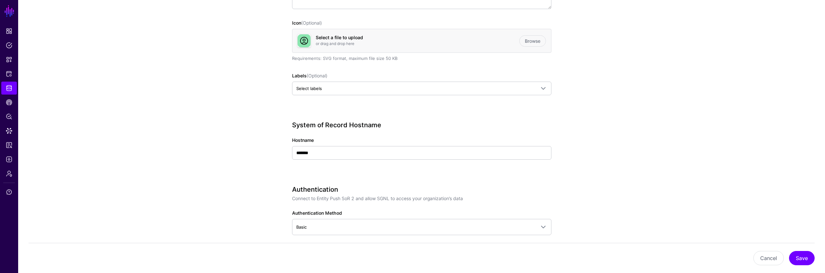
scroll to position [196, 0]
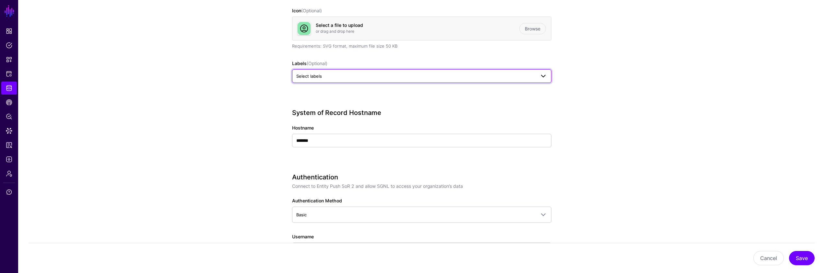
click at [333, 76] on span "Select labels" at bounding box center [415, 76] width 239 height 7
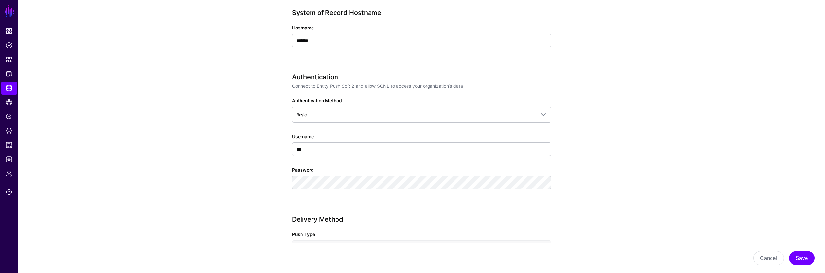
scroll to position [299, 0]
click at [311, 116] on link "Basic" at bounding box center [421, 112] width 259 height 16
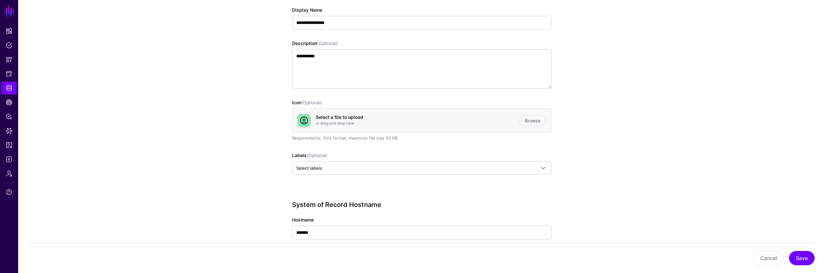
scroll to position [0, 0]
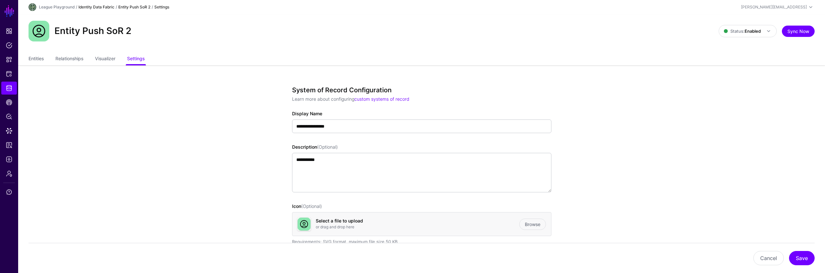
click at [111, 9] on link "Identity Data Fabric" at bounding box center [96, 7] width 36 height 5
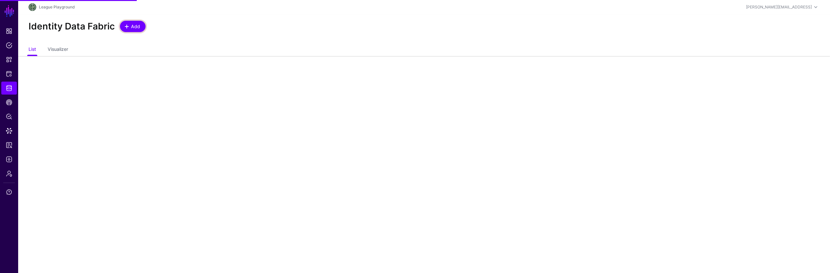
click at [133, 25] on span "Add" at bounding box center [135, 26] width 11 height 7
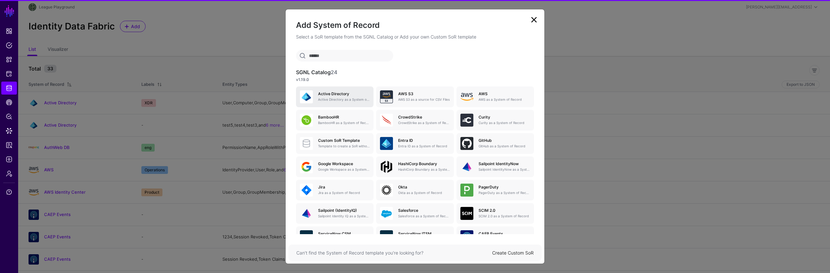
click at [344, 97] on div "Active Directory Active Directory as a System of Record" at bounding box center [341, 97] width 57 height 10
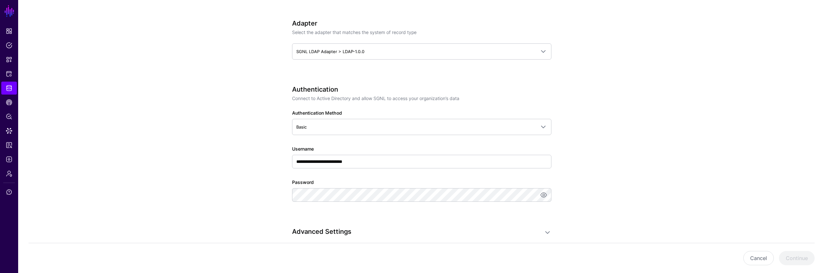
scroll to position [292, 0]
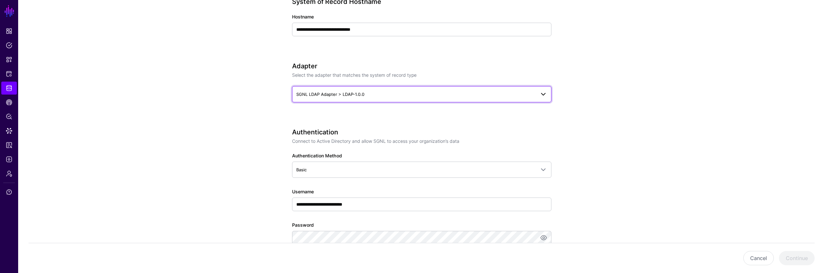
click at [438, 96] on span "SGNL LDAP Adapter > LDAP-1.0.0" at bounding box center [415, 94] width 239 height 7
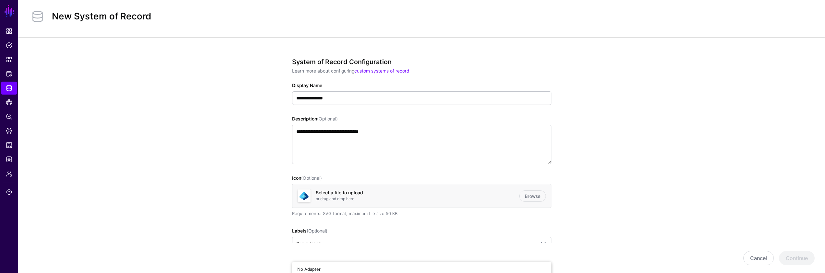
scroll to position [0, 0]
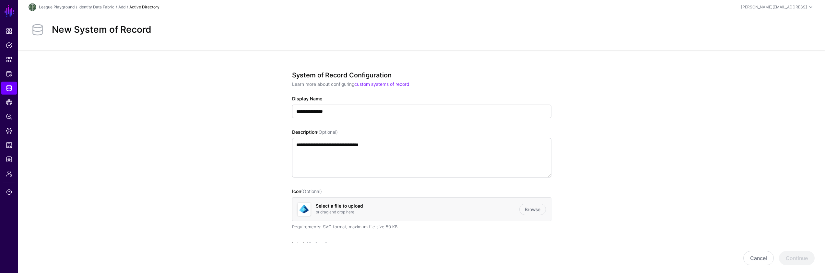
click at [799, 11] on header "League Playground / Identity Data Fabric / Add / Active Directory [PERSON_NAME]…" at bounding box center [421, 7] width 807 height 14
click at [799, 10] on div "[PERSON_NAME][EMAIL_ADDRESS]" at bounding box center [778, 7] width 74 height 8
